Goal: Transaction & Acquisition: Book appointment/travel/reservation

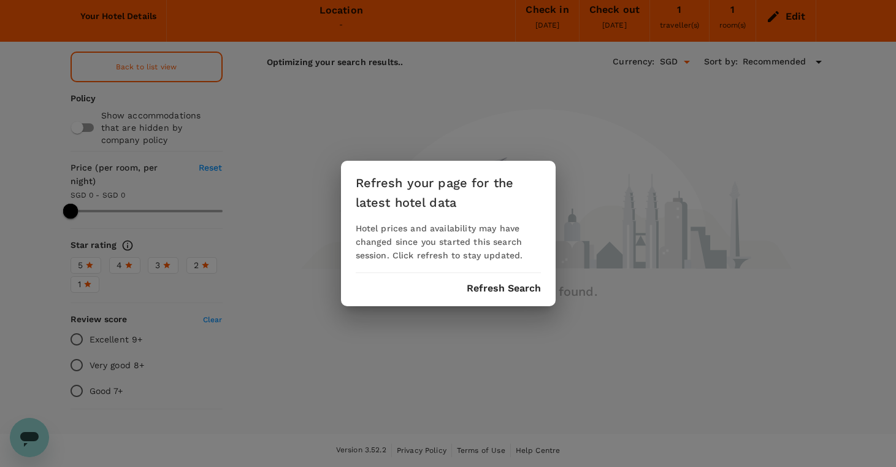
scroll to position [50, 0]
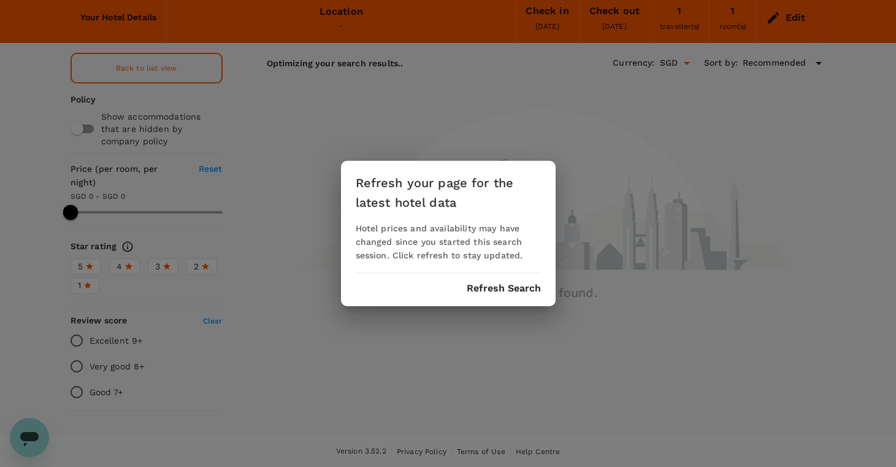
click at [517, 291] on button "Refresh Search" at bounding box center [504, 288] width 74 height 11
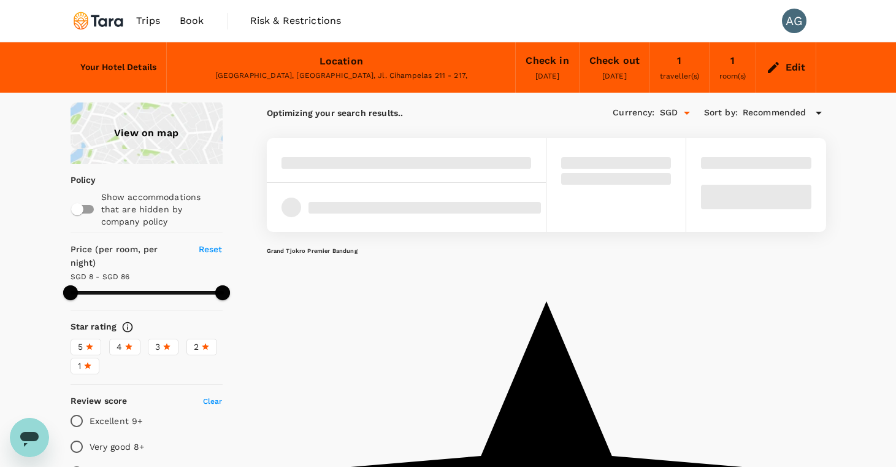
type input "124.79"
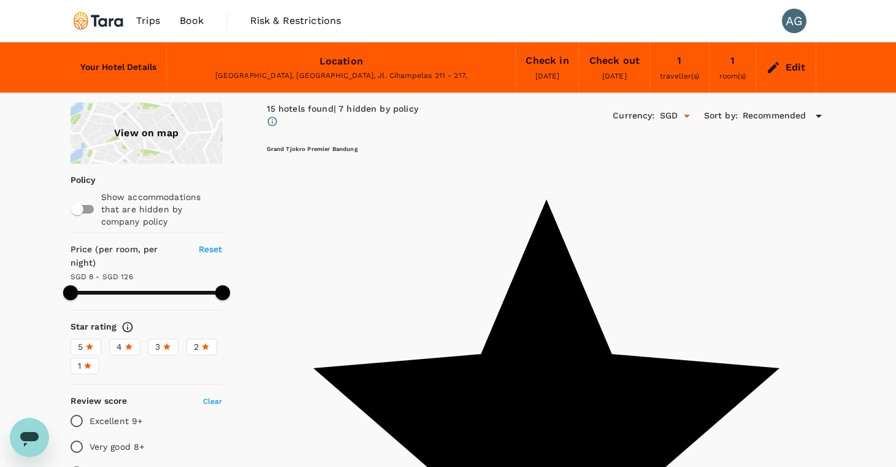
click at [192, 19] on span "Book" at bounding box center [192, 20] width 25 height 15
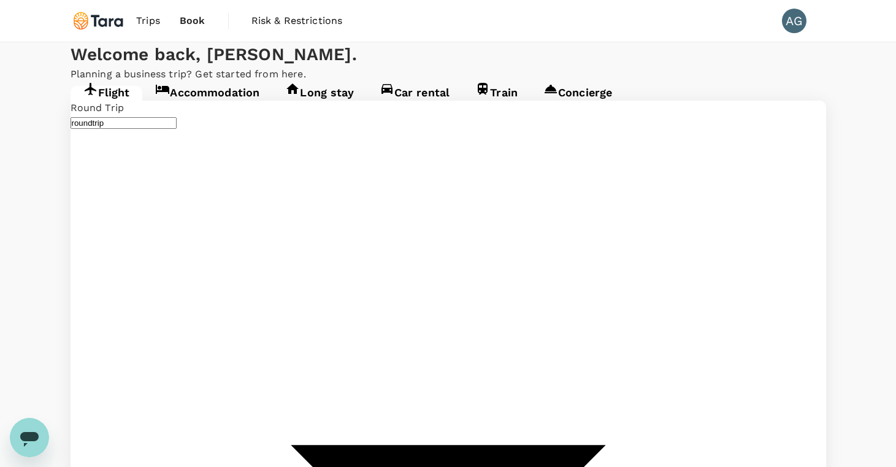
type input "Soekarno-Hatta Intl (CGK)"
type input "Singapore, Singapore (any)"
type input "Soekarno-Hatta Intl (CGK)"
type input "Singapore, Singapore (any)"
click at [156, 17] on span "Trips" at bounding box center [148, 20] width 24 height 15
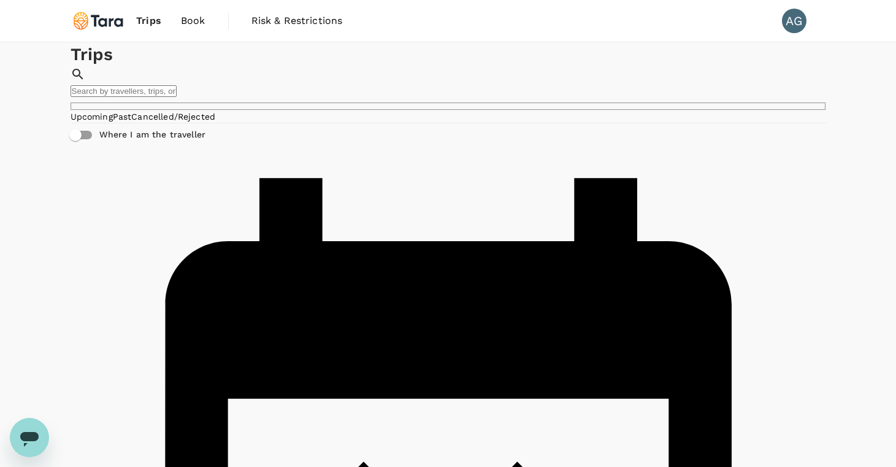
click at [374, 110] on div "Trips ​ ​" at bounding box center [449, 76] width 756 height 68
click at [193, 25] on span "Book" at bounding box center [193, 20] width 25 height 15
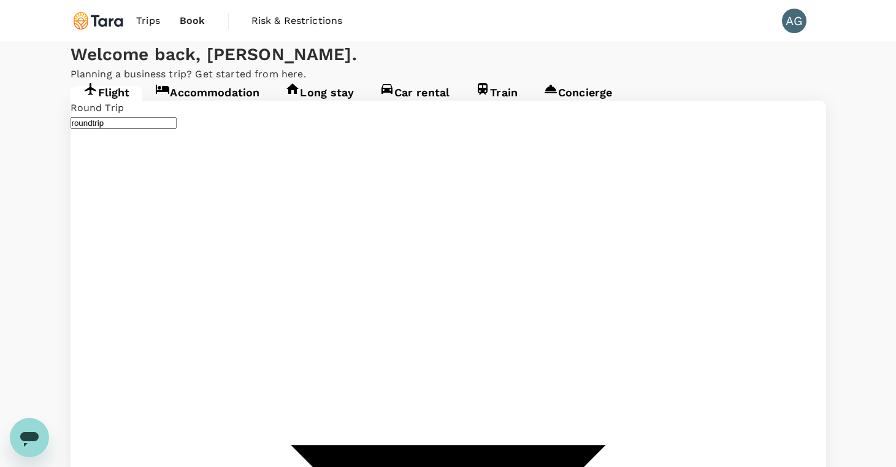
type input "Soekarno-Hatta Intl (CGK)"
type input "Singapore, Singapore (any)"
type input "Soekarno-Hatta Intl (CGK)"
type input "Singapore, Singapore (any)"
click at [241, 108] on link "Accommodation" at bounding box center [207, 97] width 130 height 22
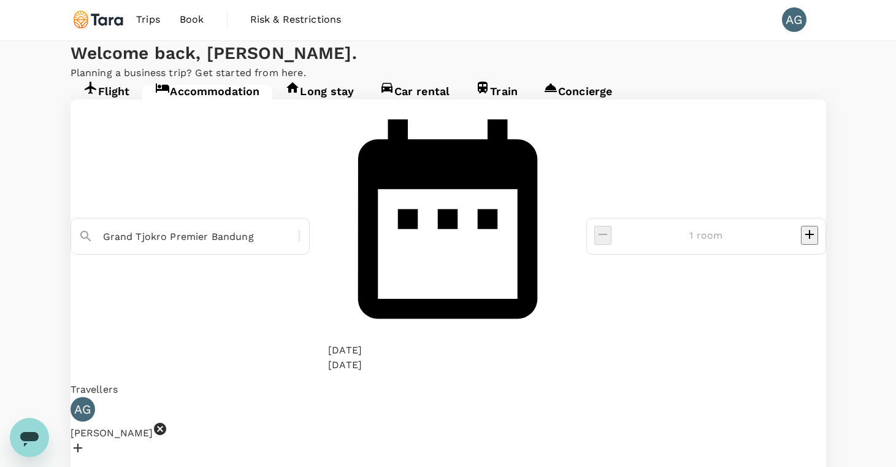
scroll to position [1, 0]
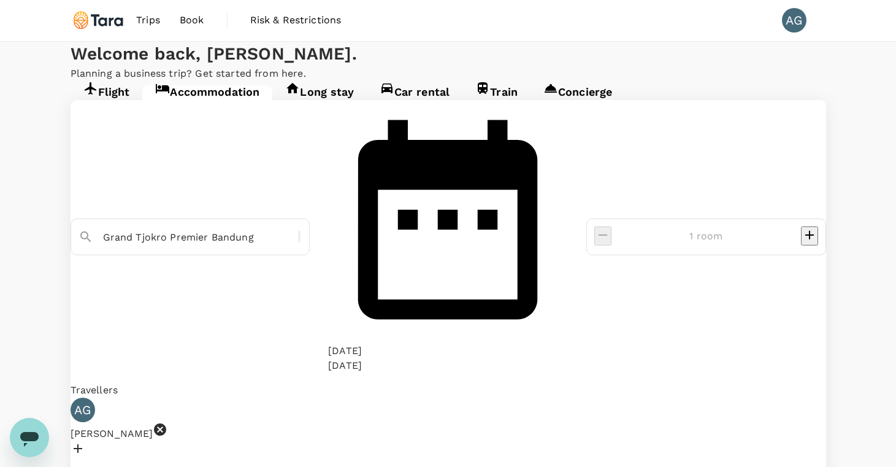
click at [20, 442] on icon "Open messaging window" at bounding box center [29, 437] width 22 height 22
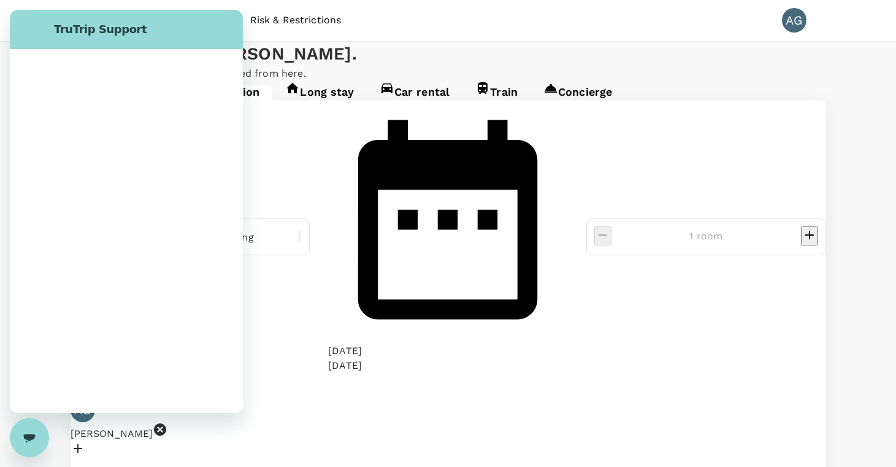
scroll to position [0, 0]
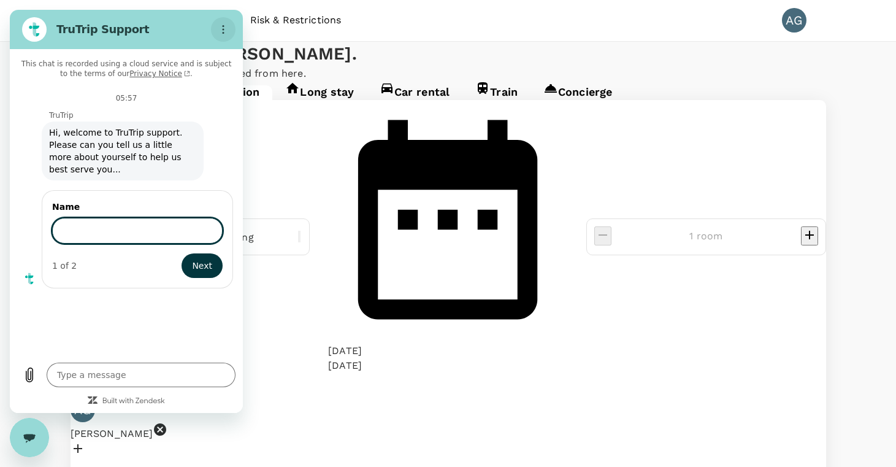
click at [228, 33] on icon "Options menu" at bounding box center [223, 30] width 10 height 10
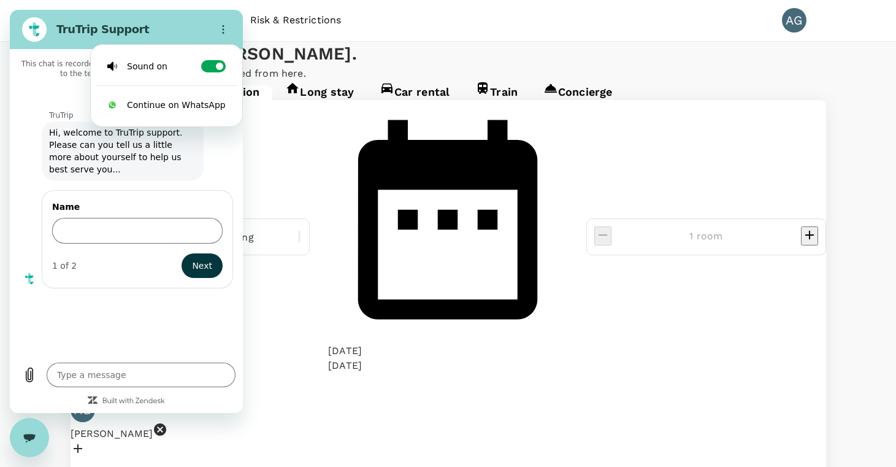
click at [355, 66] on div "Welcome back , Alfred ." at bounding box center [449, 54] width 756 height 25
click at [34, 448] on div "Close messaging window" at bounding box center [29, 437] width 37 height 37
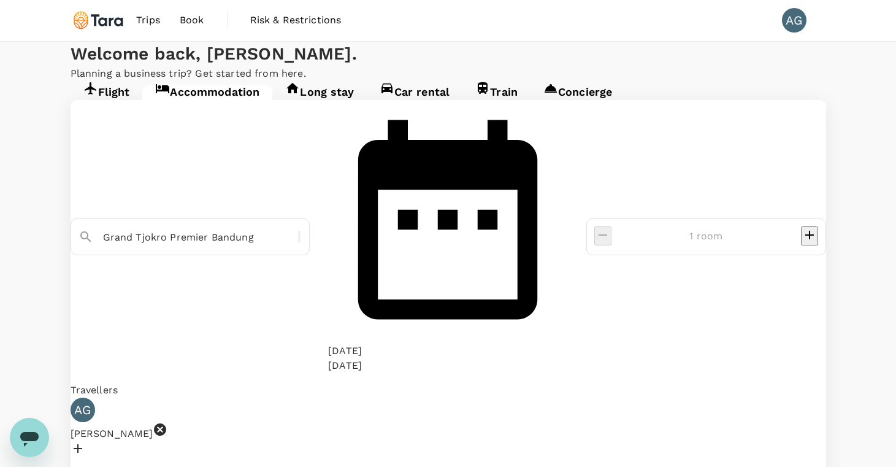
type textarea "x"
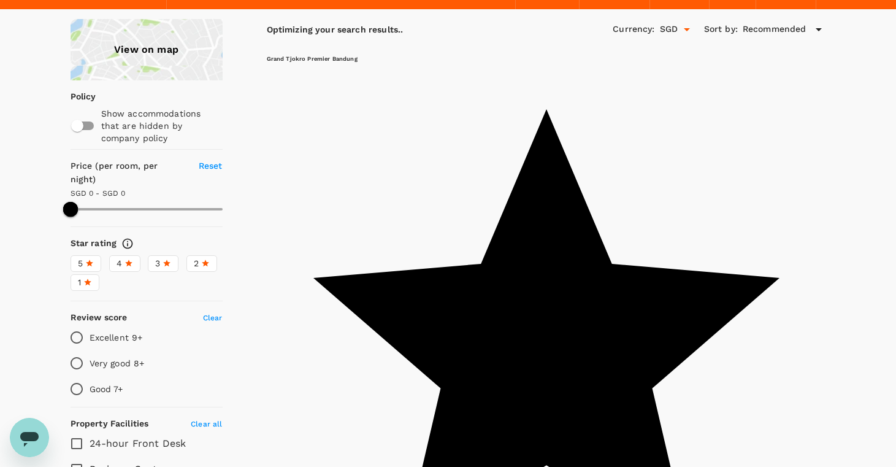
scroll to position [87, 0]
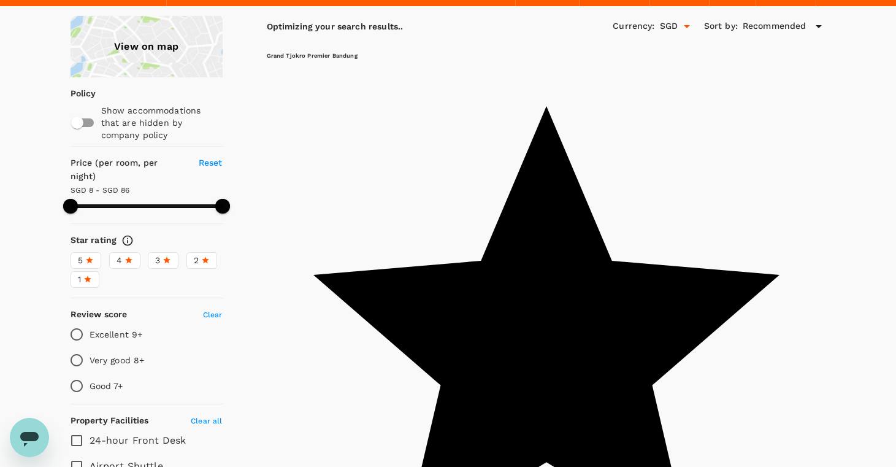
type input "124.79"
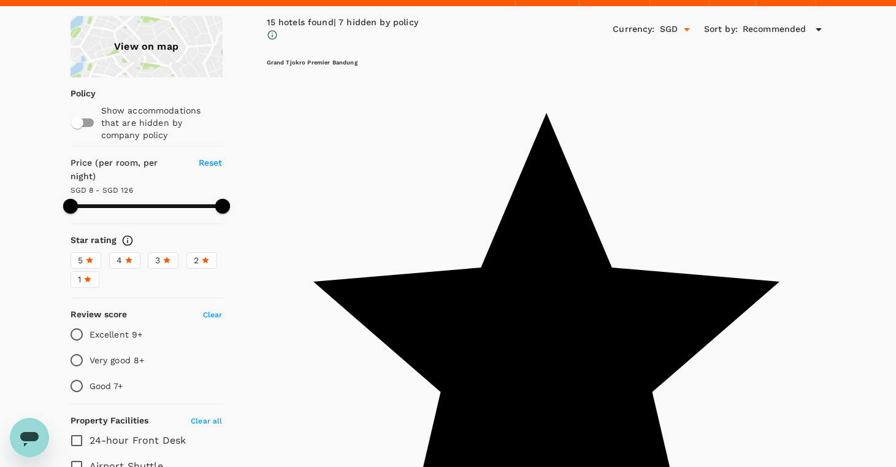
type textarea "x"
type input "124.79"
type textarea "x"
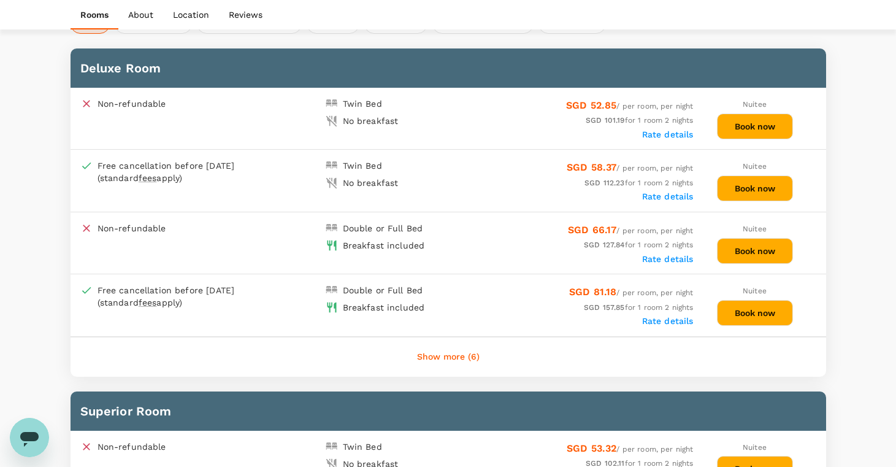
scroll to position [602, 0]
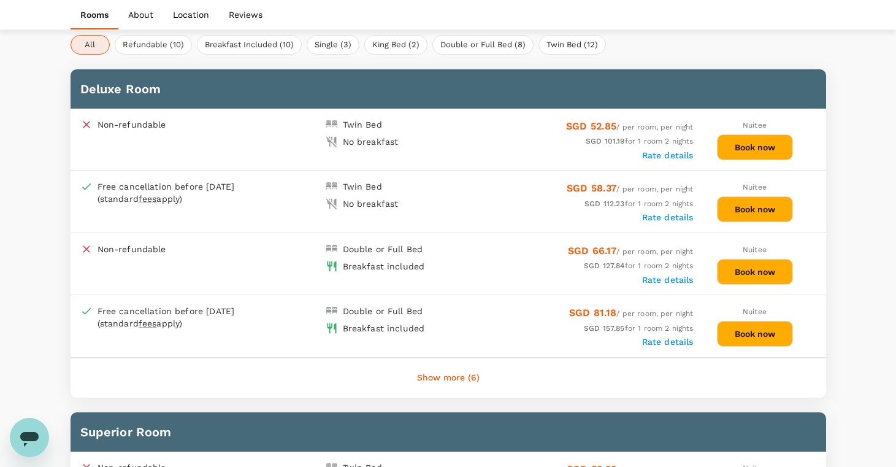
click at [731, 268] on button "Book now" at bounding box center [755, 272] width 76 height 26
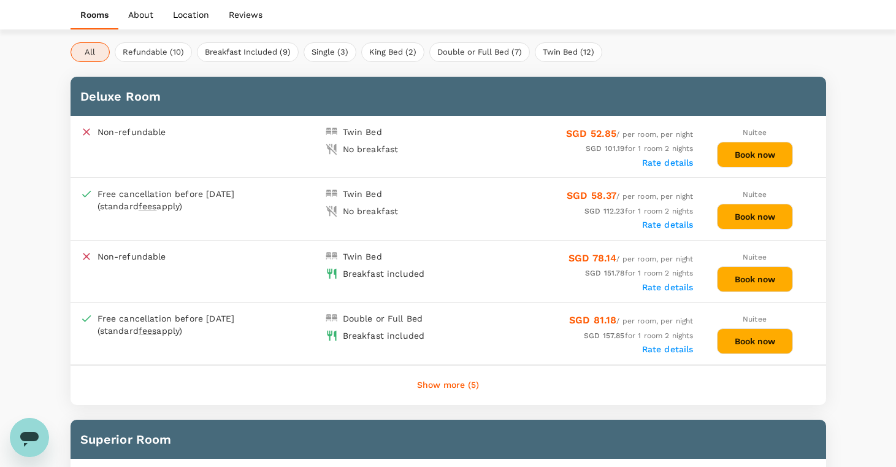
scroll to position [603, 0]
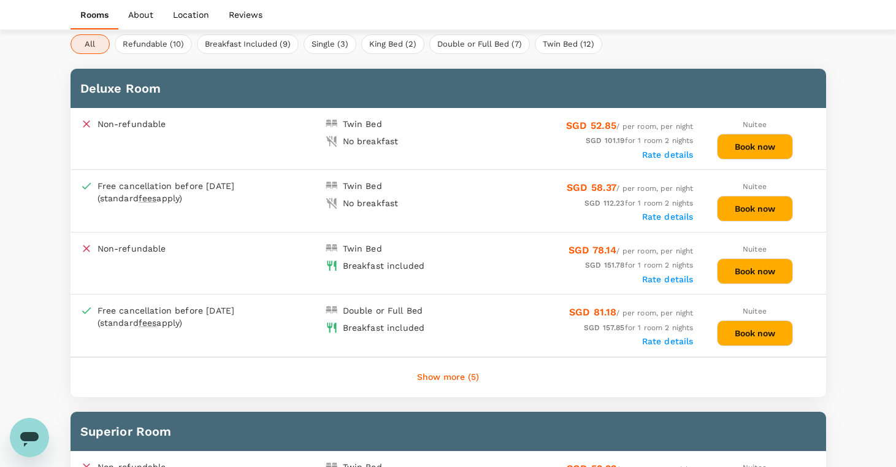
click at [462, 372] on button "Show more (5)" at bounding box center [448, 377] width 96 height 29
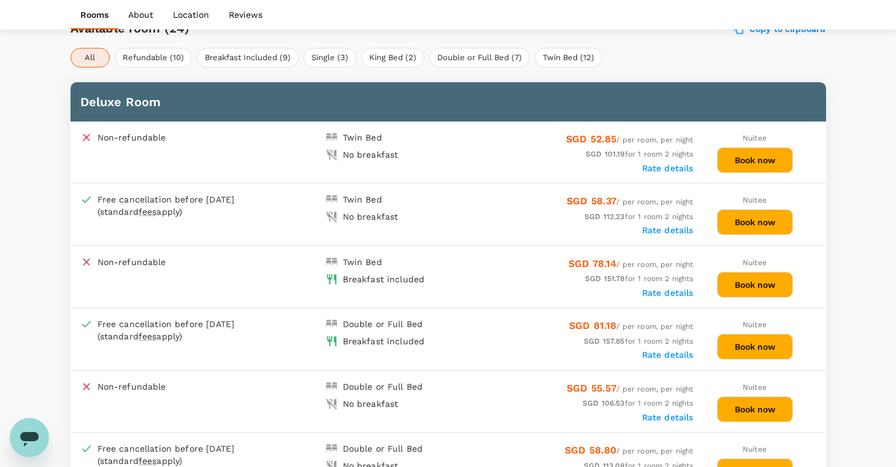
scroll to position [588, 0]
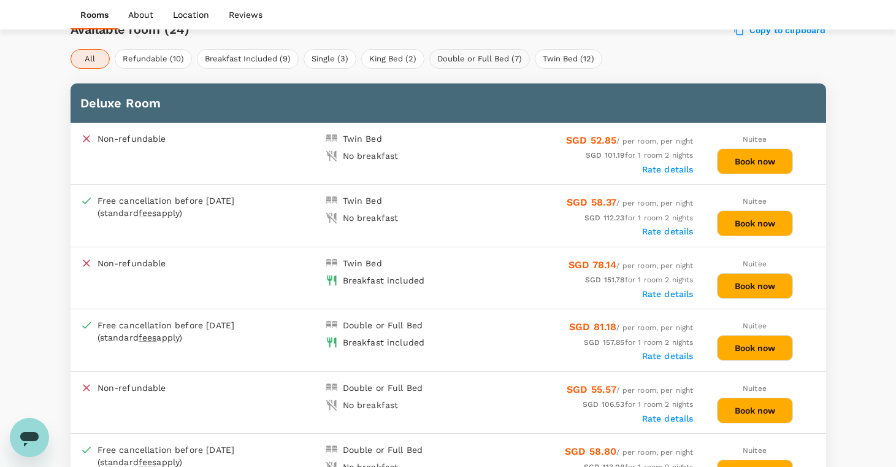
click at [458, 61] on button "Double or Full Bed (7)" at bounding box center [479, 59] width 101 height 20
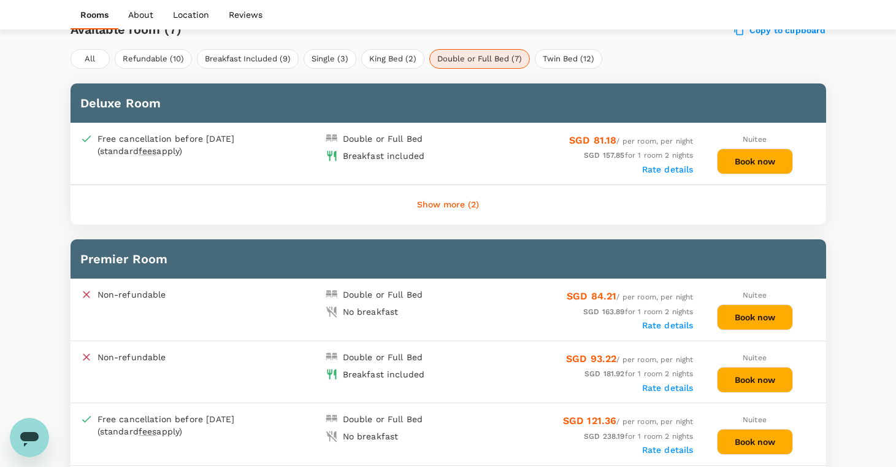
click at [438, 210] on button "Show more (2)" at bounding box center [448, 204] width 96 height 29
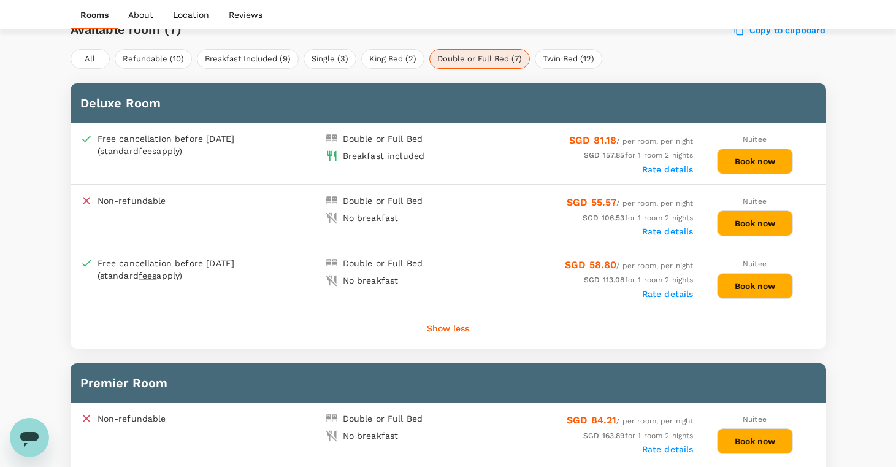
click at [733, 156] on button "Book now" at bounding box center [755, 161] width 76 height 26
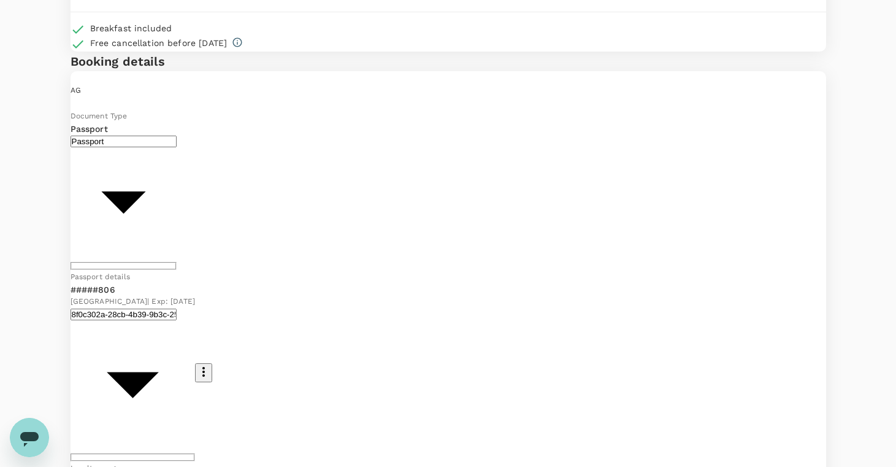
scroll to position [144, 0]
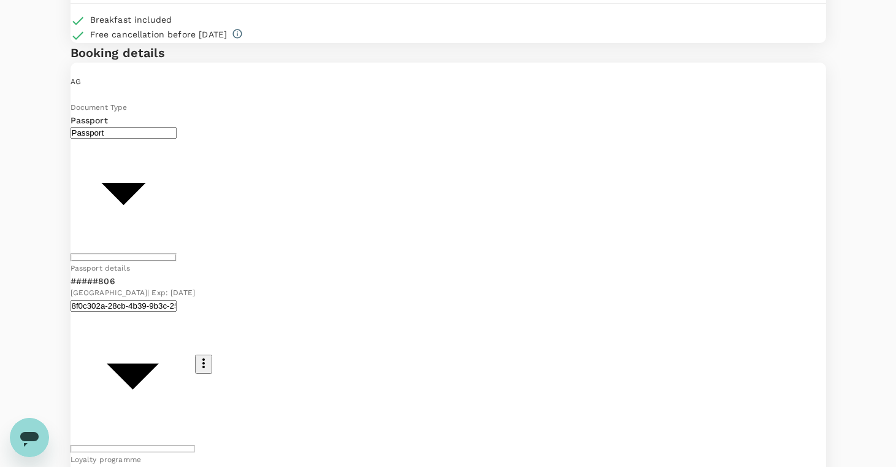
click at [264, 220] on body "Back to hotel details Review selection You've selected Grand Tjokro Premier Ban…" at bounding box center [448, 363] width 896 height 1015
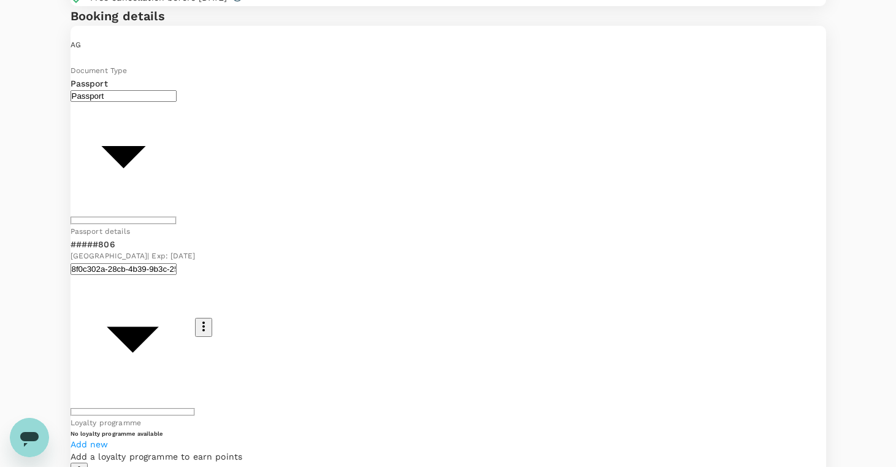
scroll to position [180, 0]
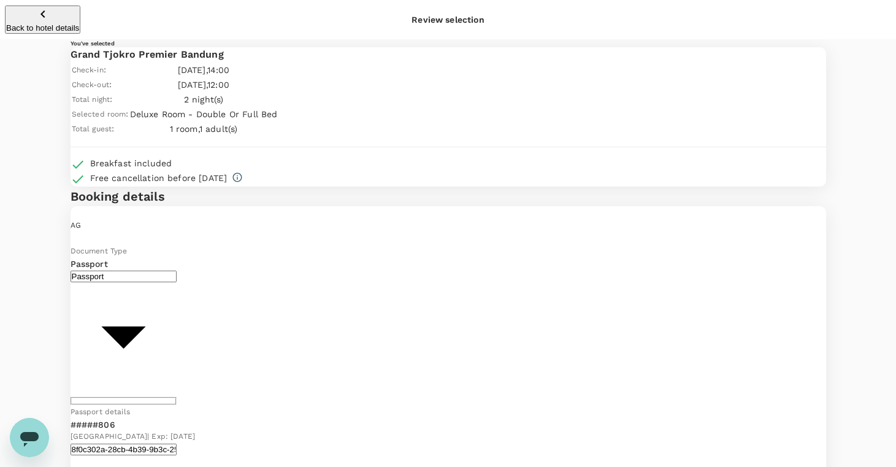
scroll to position [0, 0]
type textarea "Non smoking room"
type input "9b978822-4779-4897-880a-17c8504d3706"
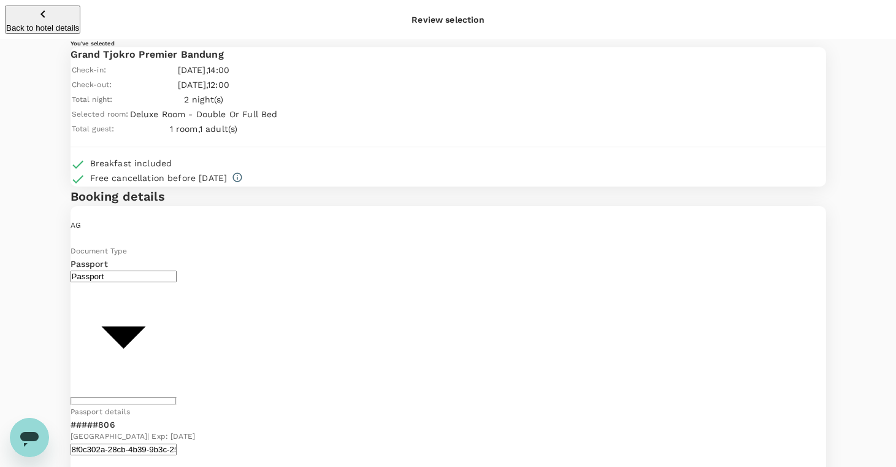
type textarea "a"
type textarea "Gas convening"
